Goal: Task Accomplishment & Management: Complete application form

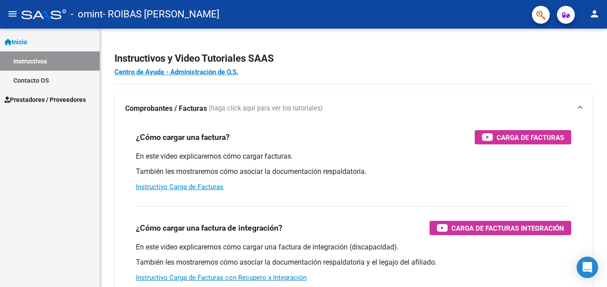
click at [55, 96] on span "Prestadores / Proveedores" at bounding box center [44, 100] width 81 height 10
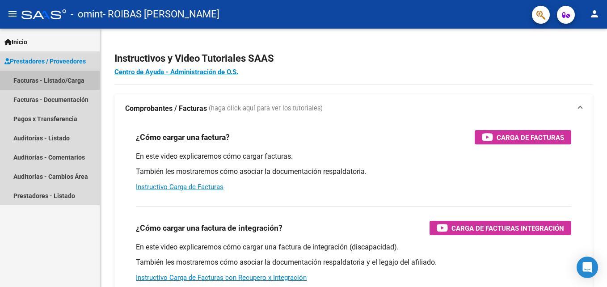
click at [57, 85] on link "Facturas - Listado/Carga" at bounding box center [50, 80] width 100 height 19
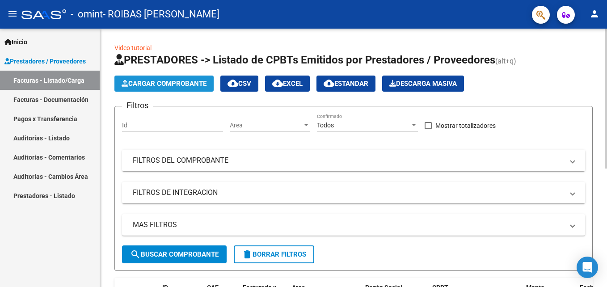
click at [175, 85] on span "Cargar Comprobante" at bounding box center [164, 84] width 85 height 8
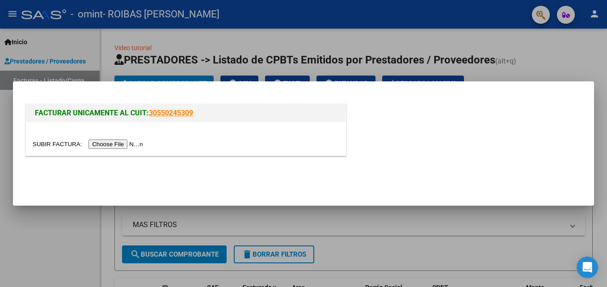
click at [118, 140] on input "file" at bounding box center [89, 143] width 113 height 9
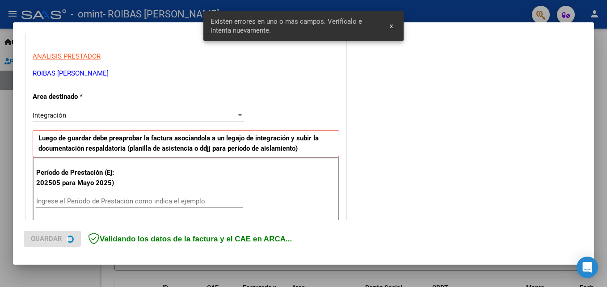
scroll to position [201, 0]
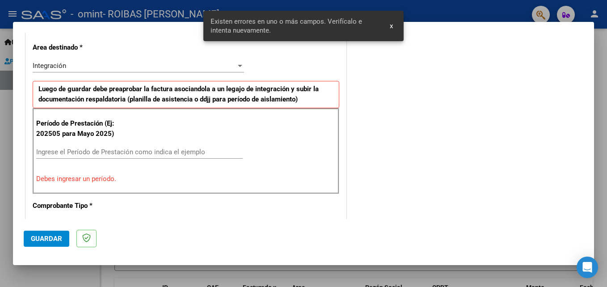
click at [109, 153] on input "Ingrese el Período de Prestación como indica el ejemplo" at bounding box center [139, 152] width 207 height 8
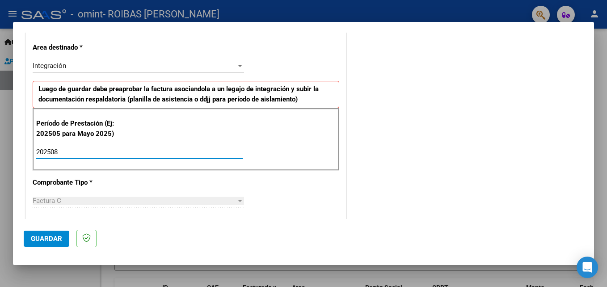
type input "202508"
click at [430, 110] on div "COMENTARIOS Comentarios del Prestador / Gerenciador:" at bounding box center [465, 230] width 235 height 777
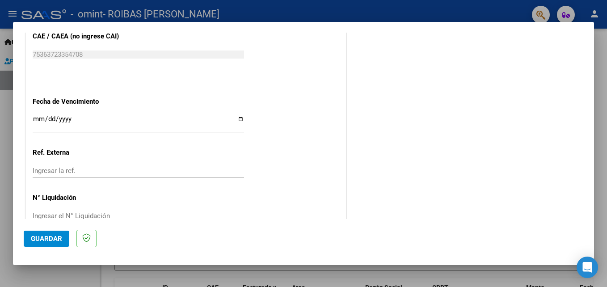
scroll to position [581, 0]
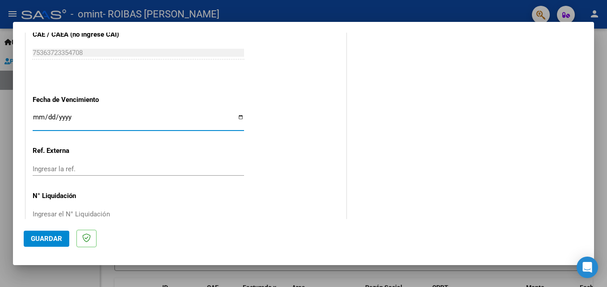
click at [234, 119] on input "Ingresar la fecha" at bounding box center [138, 121] width 211 height 14
click at [237, 119] on input "Ingresar la fecha" at bounding box center [138, 121] width 211 height 14
type input "[DATE]"
click at [157, 169] on input "Ingresar la ref." at bounding box center [138, 169] width 211 height 8
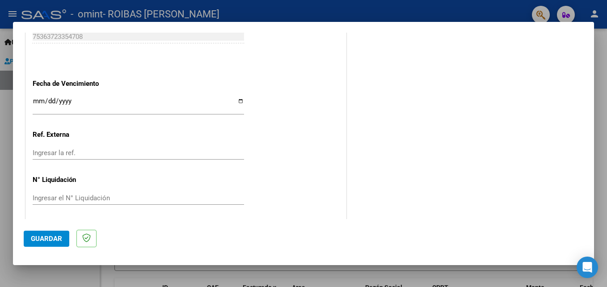
scroll to position [600, 0]
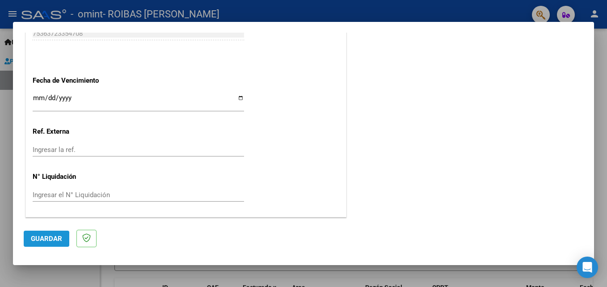
click at [31, 239] on span "Guardar" at bounding box center [46, 239] width 31 height 8
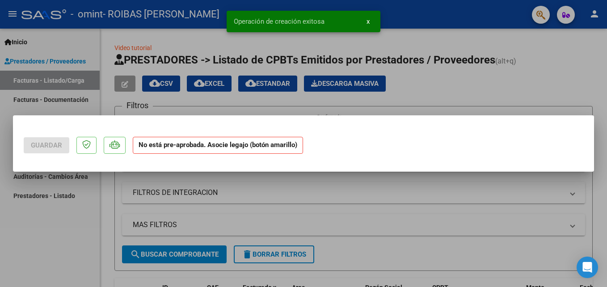
scroll to position [0, 0]
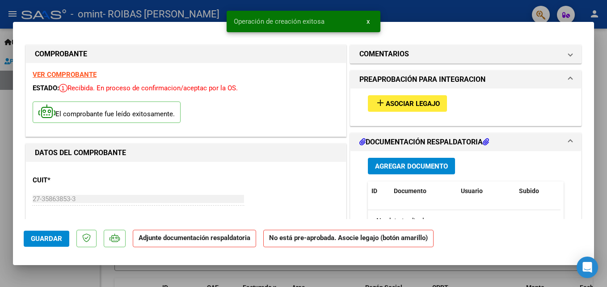
click at [386, 105] on span "Asociar Legajo" at bounding box center [413, 104] width 54 height 8
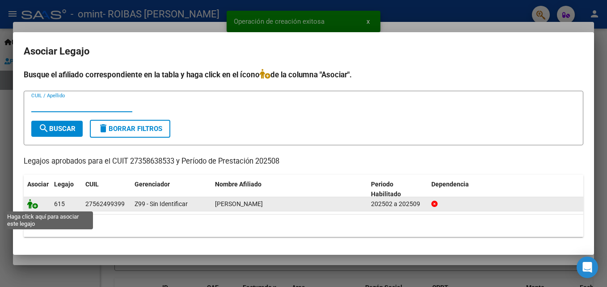
click at [36, 208] on icon at bounding box center [32, 204] width 11 height 10
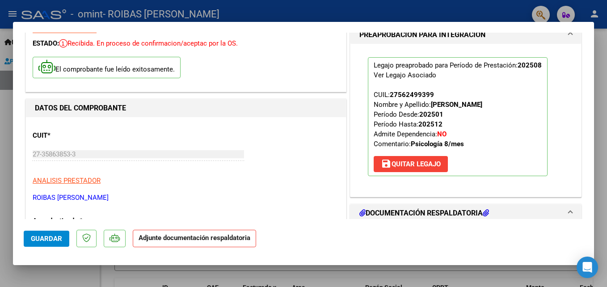
scroll to position [134, 0]
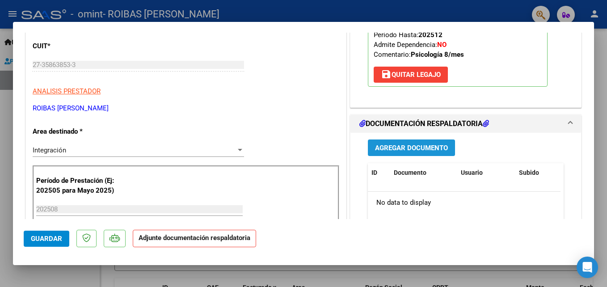
click at [385, 150] on span "Agregar Documento" at bounding box center [411, 148] width 73 height 8
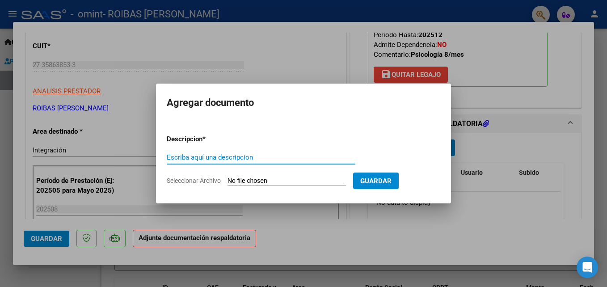
click at [271, 158] on input "Escriba aquí una descripcion" at bounding box center [261, 157] width 189 height 8
click at [216, 157] on input "Escriba aquí una descripcion" at bounding box center [261, 157] width 189 height 8
type input "Planilla asistencia [DATE]"
click at [292, 184] on input "Seleccionar Archivo" at bounding box center [287, 181] width 118 height 8
type input "C:\fakepath\Planilla asistencia [DATE] [PERSON_NAME].pdf"
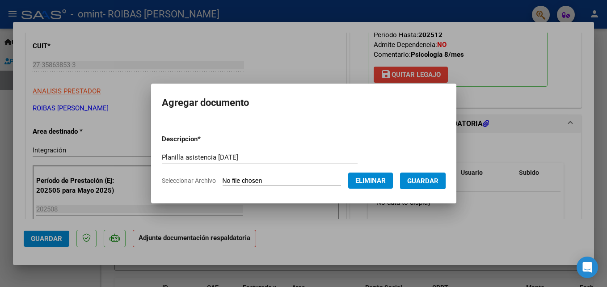
click at [439, 185] on span "Guardar" at bounding box center [422, 181] width 31 height 8
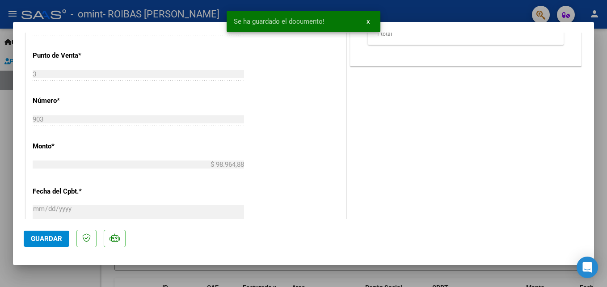
scroll to position [402, 0]
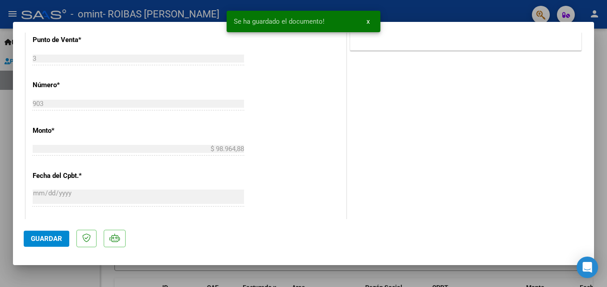
click at [56, 241] on span "Guardar" at bounding box center [46, 239] width 31 height 8
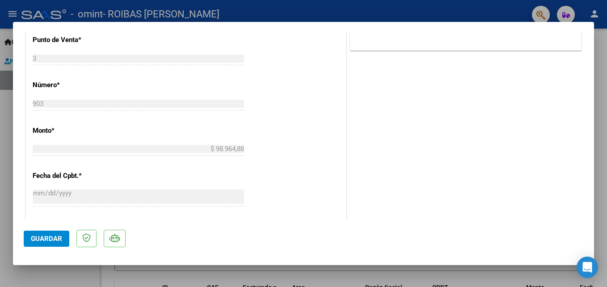
click at [32, 240] on span "Guardar" at bounding box center [46, 239] width 31 height 8
